Goal: Task Accomplishment & Management: Manage account settings

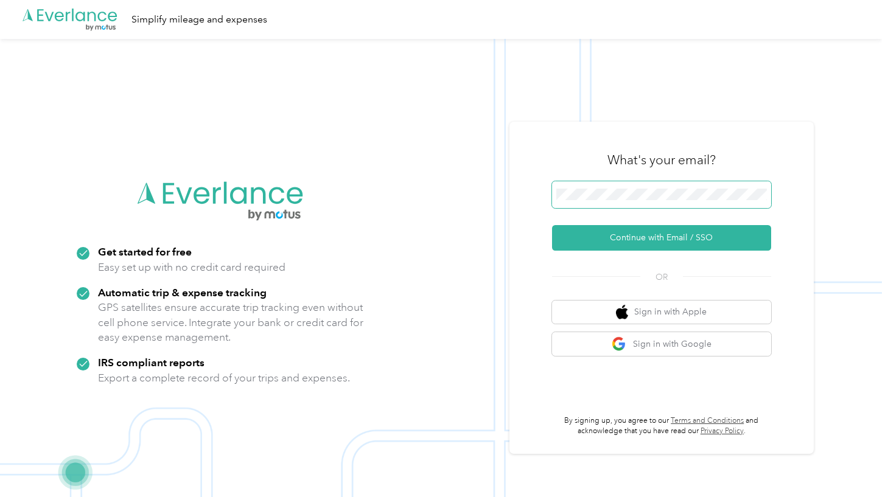
click at [666, 238] on button "Continue with Email / SSO" at bounding box center [661, 238] width 219 height 26
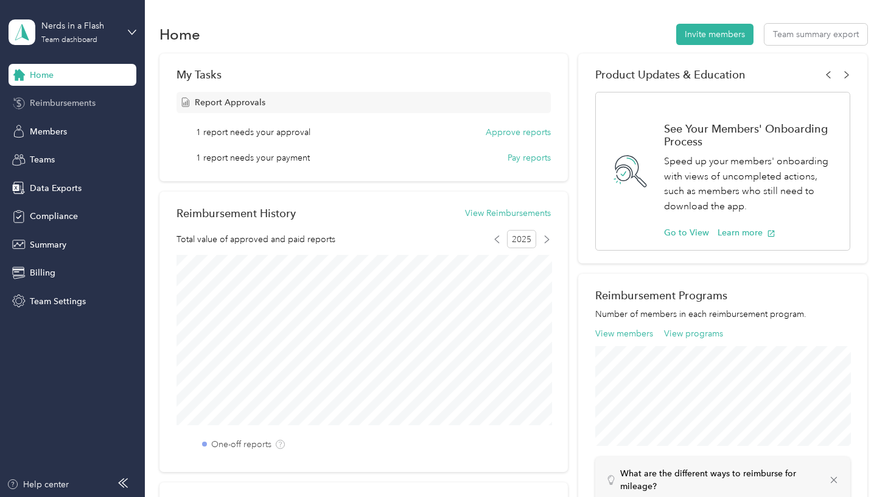
click at [87, 103] on span "Reimbursements" at bounding box center [63, 103] width 66 height 13
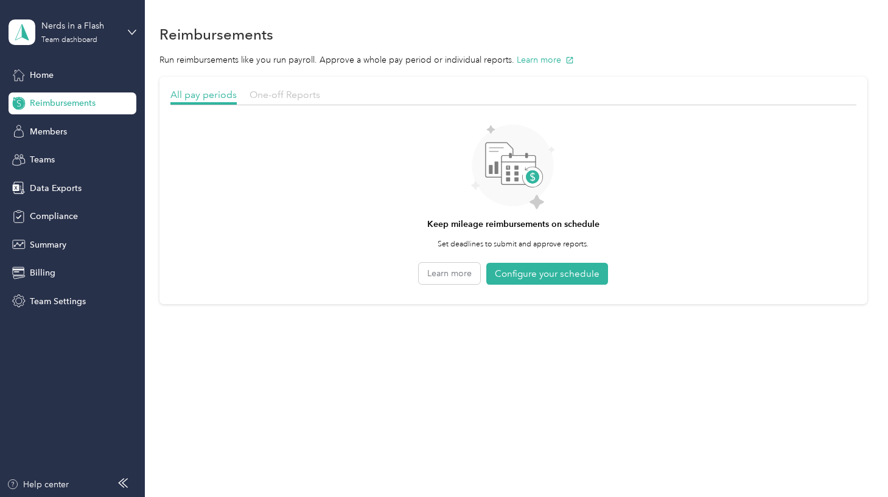
click at [284, 97] on span "One-off Reports" at bounding box center [285, 95] width 71 height 12
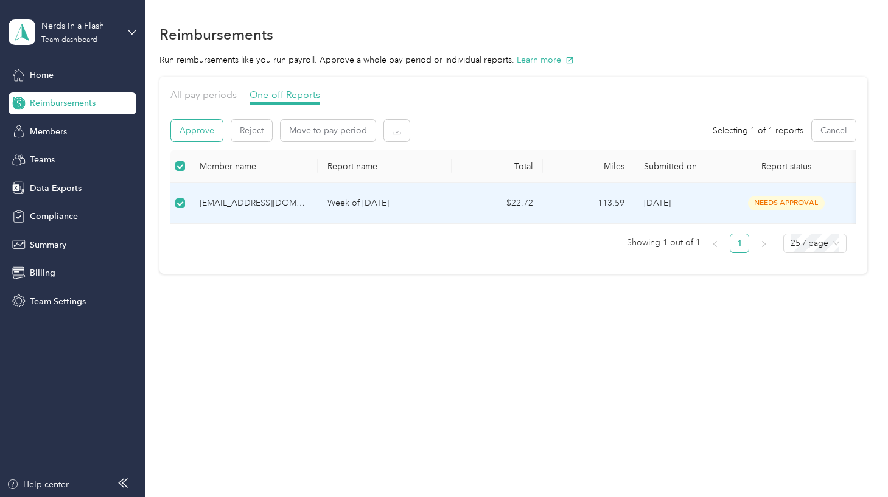
click at [202, 129] on button "Approve" at bounding box center [197, 130] width 52 height 21
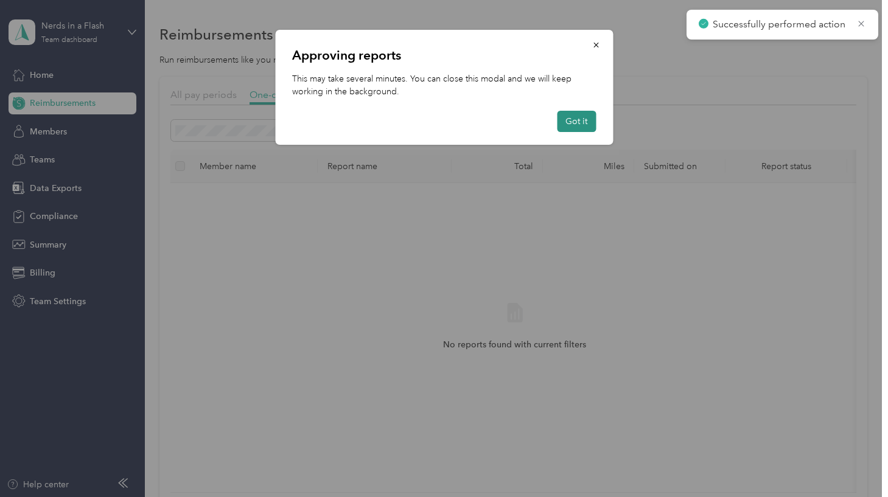
click at [573, 122] on button "Got it" at bounding box center [576, 121] width 39 height 21
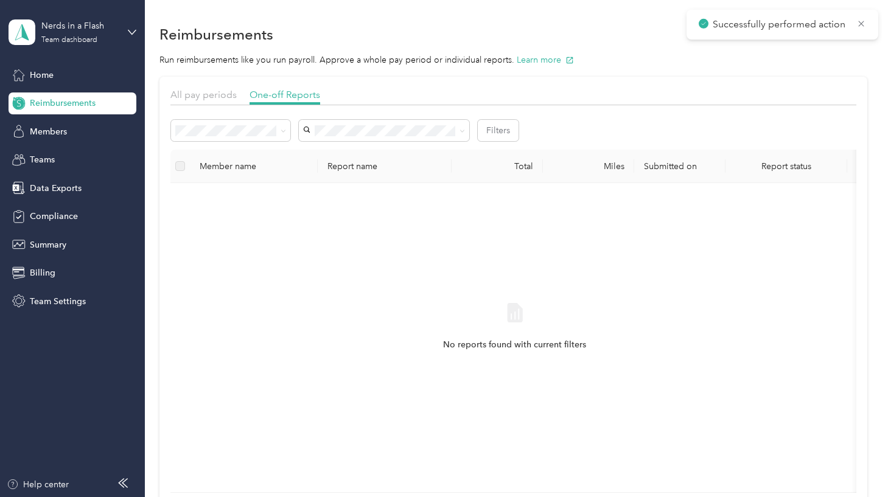
click at [226, 197] on span "Needs payment" at bounding box center [210, 193] width 61 height 10
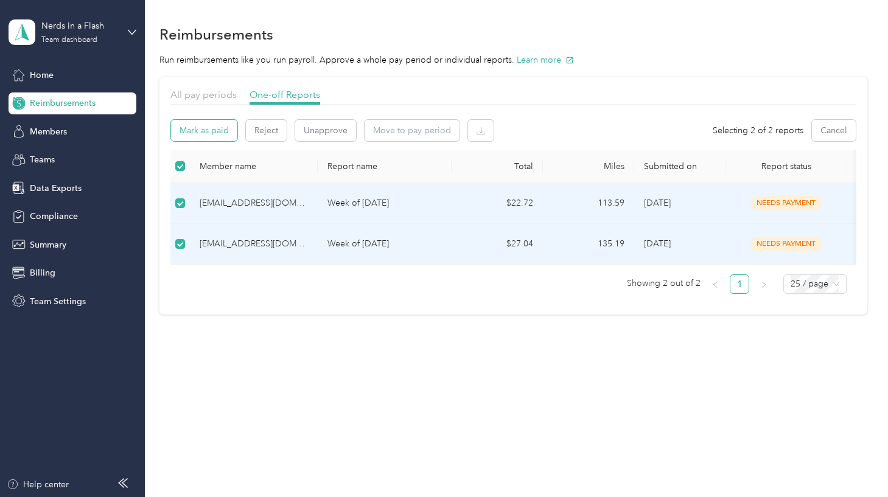
click at [215, 131] on button "Mark as paid" at bounding box center [204, 130] width 66 height 21
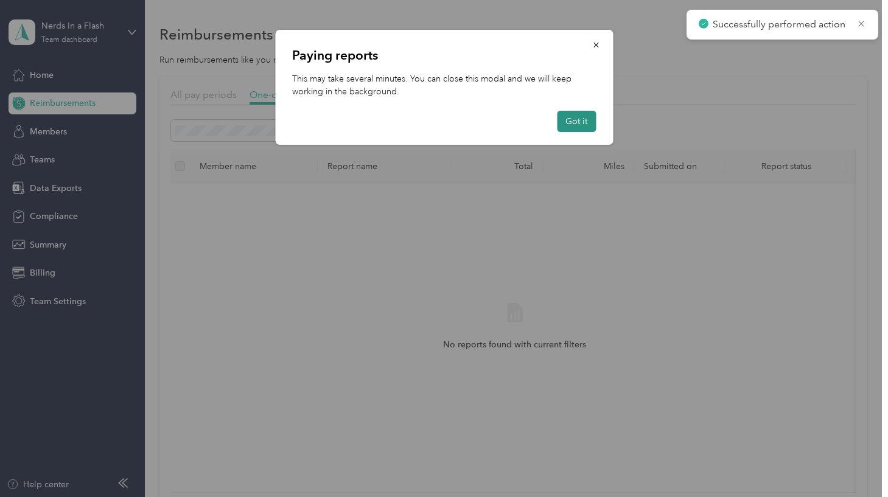
click at [583, 122] on button "Got it" at bounding box center [576, 121] width 39 height 21
